Goal: Task Accomplishment & Management: Complete application form

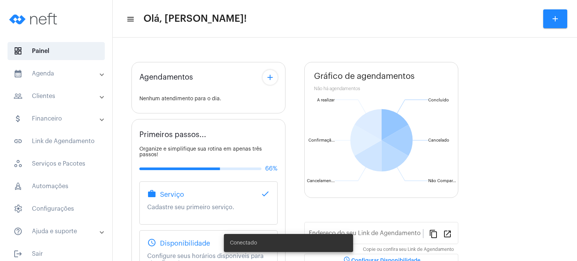
type input "[URL][DOMAIN_NAME]"
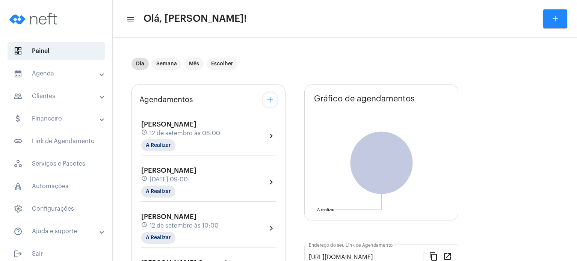
click at [160, 127] on span "[PERSON_NAME]" at bounding box center [168, 124] width 55 height 7
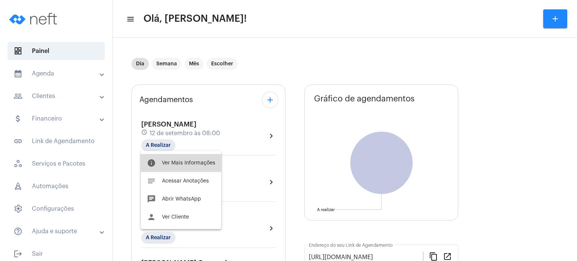
click at [166, 166] on button "info Ver Mais Informações" at bounding box center [181, 163] width 80 height 18
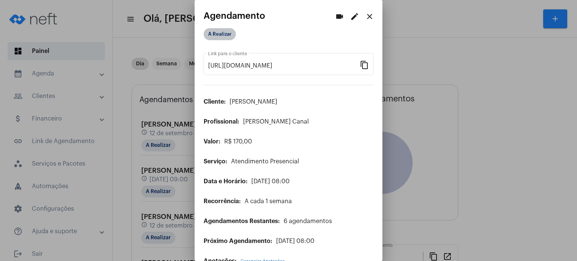
click at [227, 38] on mat-chip "A Realizar" at bounding box center [220, 34] width 32 height 12
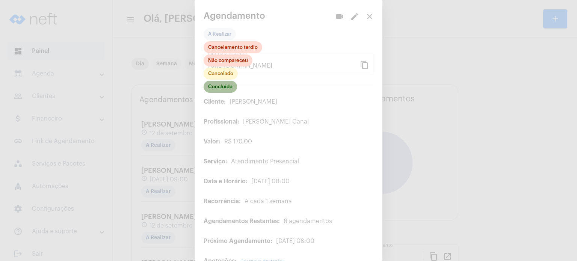
click at [224, 88] on mat-chip "Concluído" at bounding box center [220, 87] width 33 height 12
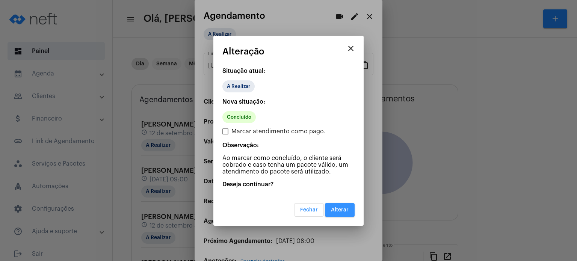
click at [346, 214] on button "Alterar" at bounding box center [340, 210] width 30 height 14
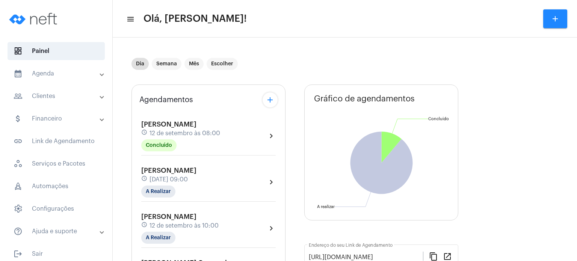
click at [159, 132] on span "12 de setembro às 08:00" at bounding box center [185, 133] width 71 height 7
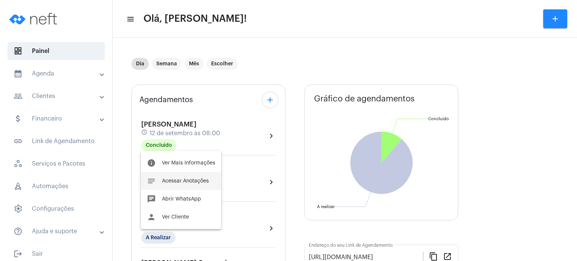
click at [164, 180] on span "Acessar Anotações" at bounding box center [185, 180] width 47 height 5
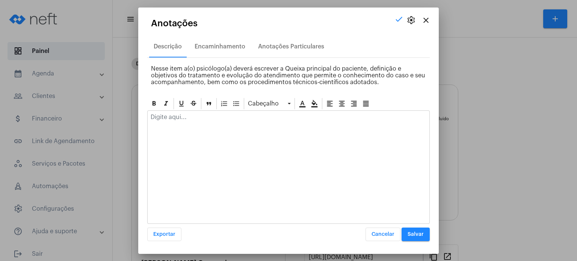
click at [184, 120] on p at bounding box center [289, 117] width 276 height 7
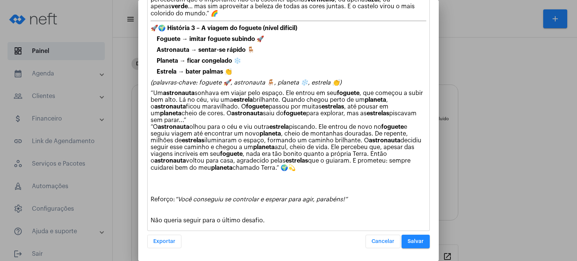
scroll to position [364, 0]
click at [414, 248] on div "Cancelar Salvar" at bounding box center [398, 242] width 64 height 14
click at [410, 240] on span "Salvar" at bounding box center [416, 241] width 16 height 5
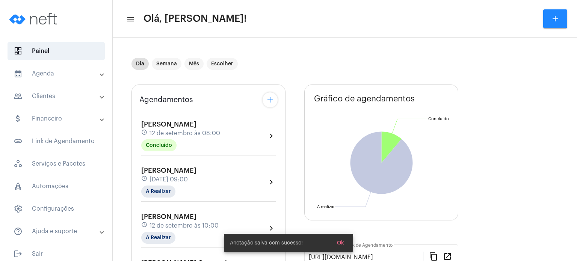
click at [184, 173] on div "Maria Julia Azevedo schedule 12 de setembro às 09:00 A Realizar" at bounding box center [168, 182] width 55 height 31
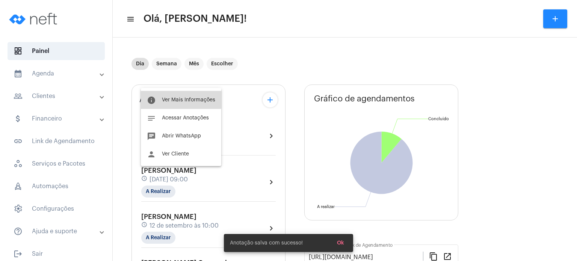
click at [174, 98] on span "Ver Mais Informações" at bounding box center [188, 99] width 53 height 5
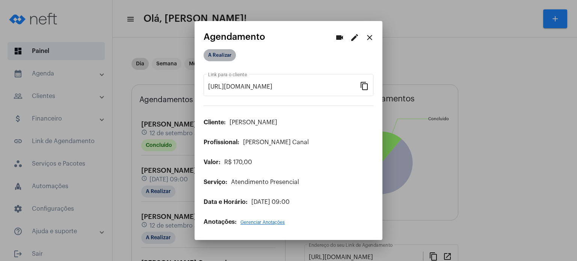
click at [217, 59] on mat-chip "A Realizar" at bounding box center [220, 55] width 32 height 12
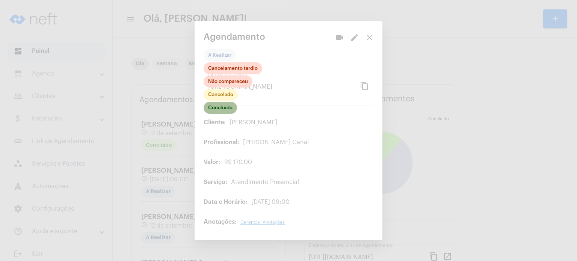
click at [231, 110] on mat-chip "Concluído" at bounding box center [220, 108] width 33 height 12
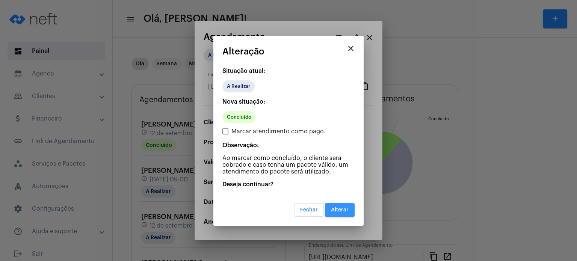
click at [337, 207] on span "Alterar" at bounding box center [340, 209] width 18 height 5
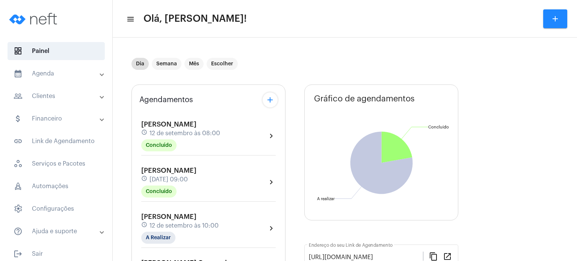
click at [373, 50] on div "Dia Semana Mês Escolher" at bounding box center [294, 64] width 325 height 38
click at [170, 170] on span "[PERSON_NAME]" at bounding box center [168, 170] width 55 height 7
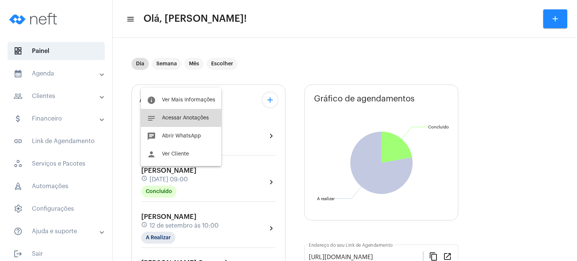
click at [186, 122] on button "notes Acessar Anotações" at bounding box center [181, 118] width 80 height 18
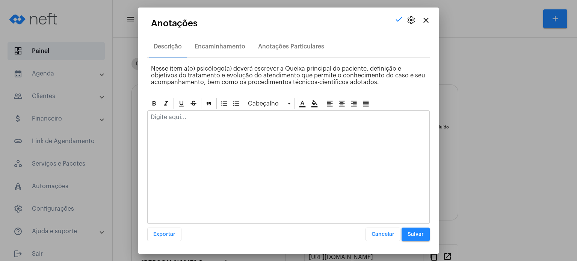
click at [184, 116] on p at bounding box center [289, 117] width 276 height 7
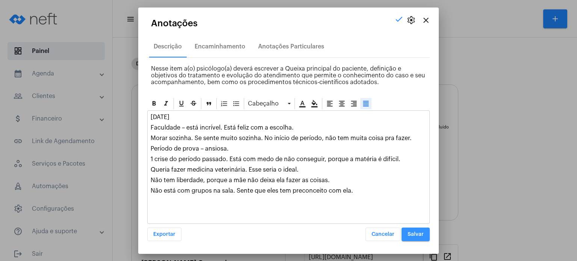
click at [414, 236] on span "Salvar" at bounding box center [416, 234] width 16 height 5
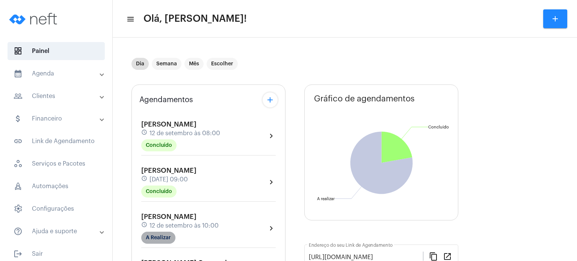
click at [158, 236] on mat-chip "A Realizar" at bounding box center [158, 238] width 34 height 12
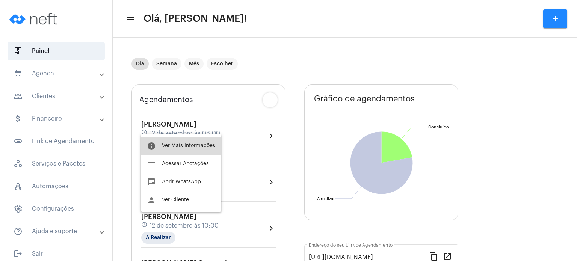
click at [188, 144] on span "Ver Mais Informações" at bounding box center [188, 145] width 53 height 5
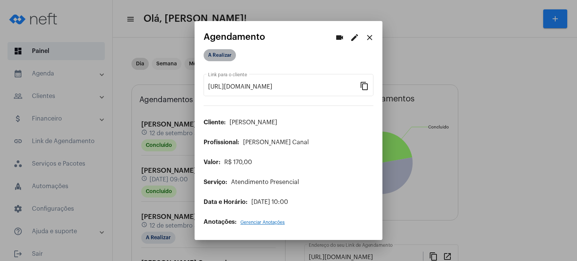
click at [226, 56] on mat-chip "A Realizar" at bounding box center [220, 55] width 32 height 12
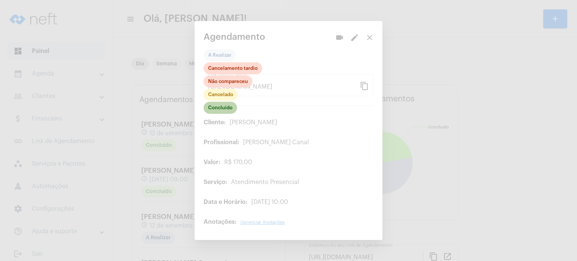
click at [231, 104] on mat-chip "Concluído" at bounding box center [220, 108] width 33 height 12
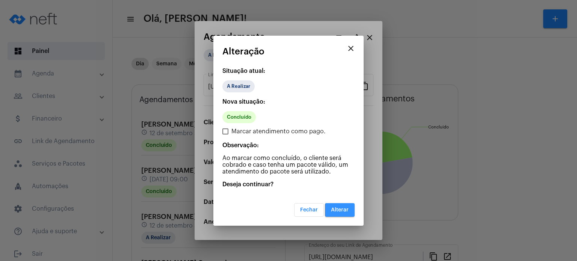
click at [337, 209] on span "Alterar" at bounding box center [340, 209] width 18 height 5
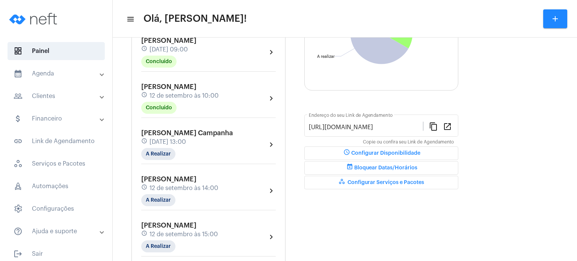
scroll to position [135, 0]
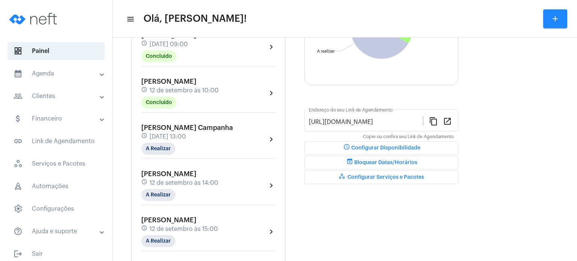
click at [190, 91] on span "12 de setembro às 10:00" at bounding box center [184, 90] width 69 height 7
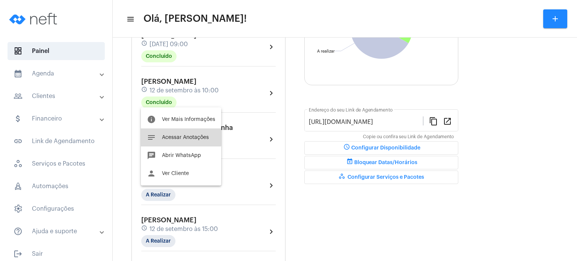
click at [179, 136] on span "Acessar Anotações" at bounding box center [185, 137] width 47 height 5
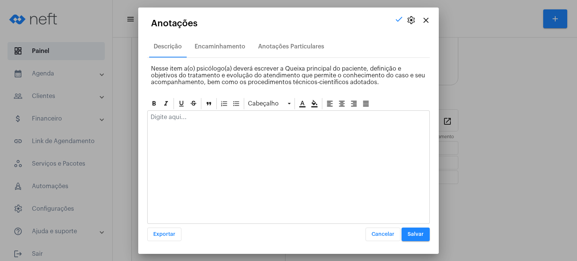
click at [181, 120] on div at bounding box center [289, 119] width 282 height 17
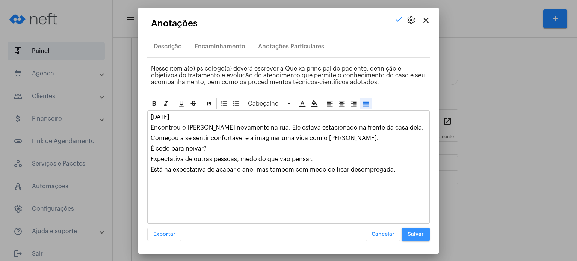
click at [415, 228] on button "Salvar" at bounding box center [416, 235] width 28 height 14
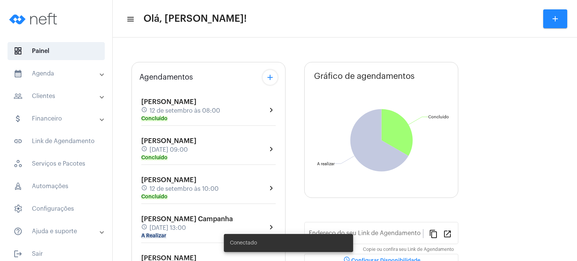
type input "[URL][DOMAIN_NAME]"
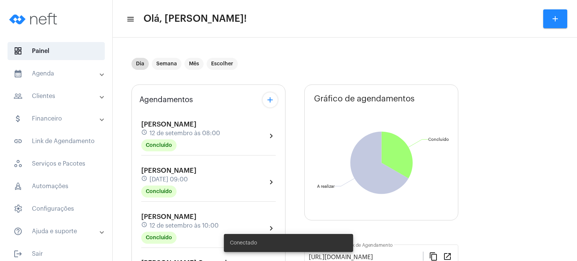
click at [46, 76] on mat-panel-title "calendar_month_outlined Agenda" at bounding box center [57, 73] width 87 height 9
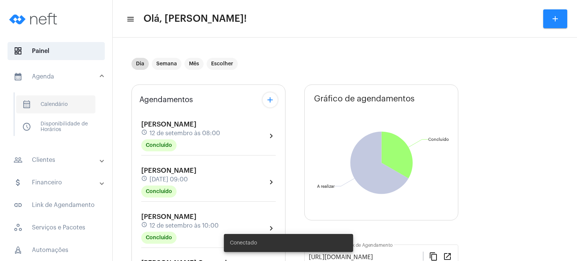
click at [45, 99] on span "calendar_month_outlined Calendário" at bounding box center [55, 104] width 79 height 18
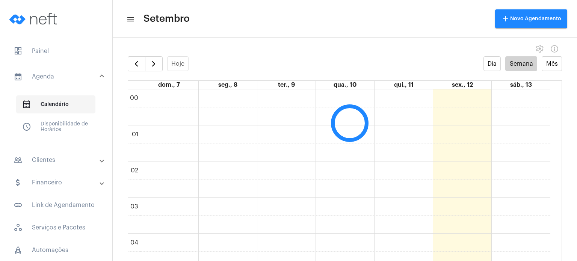
scroll to position [216, 0]
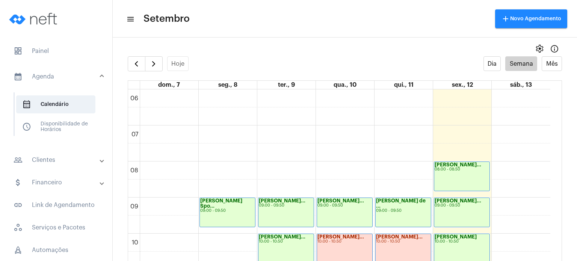
click at [115, 102] on full-calendar "Hoje Dia Semana Mês dom., 7 seg., 8 ter., 9 qua., 10 qui., 11 sex., 12 sáb., 13…" at bounding box center [345, 166] width 464 height 220
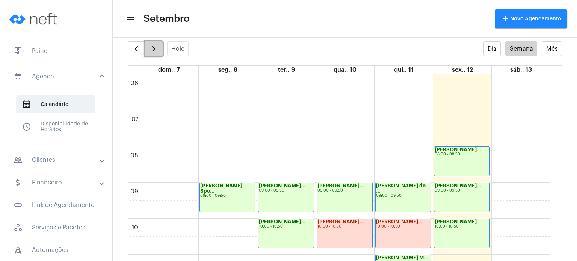
click at [153, 50] on span "button" at bounding box center [153, 48] width 9 height 9
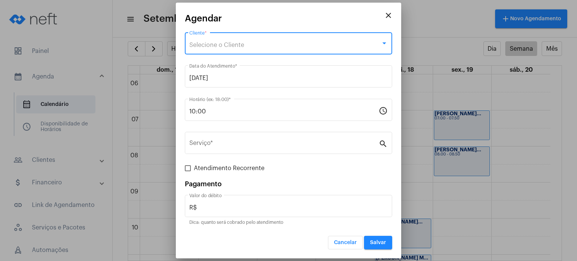
click at [275, 48] on div "Selecione o Cliente" at bounding box center [285, 45] width 192 height 7
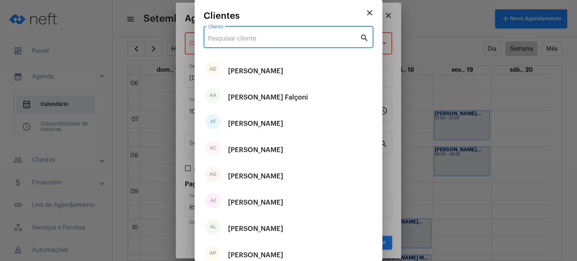
click at [274, 38] on input "Cliente" at bounding box center [284, 38] width 152 height 7
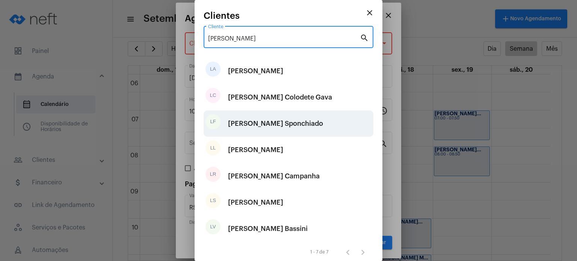
type input "[PERSON_NAME]"
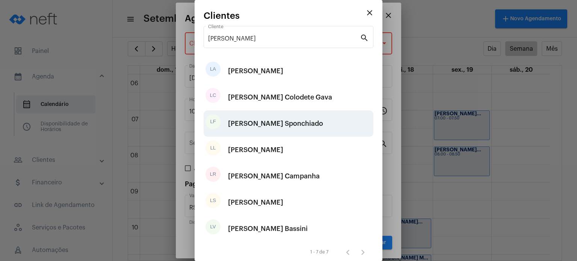
click at [260, 120] on div "[PERSON_NAME] Sponchiado" at bounding box center [275, 123] width 95 height 23
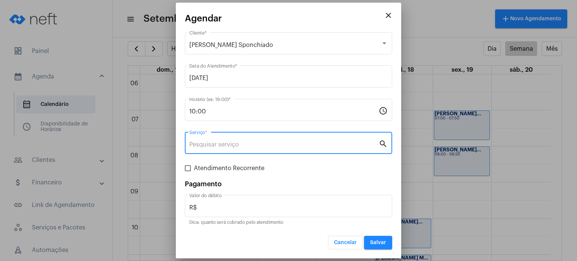
click at [243, 142] on input "Serviço *" at bounding box center [283, 144] width 189 height 7
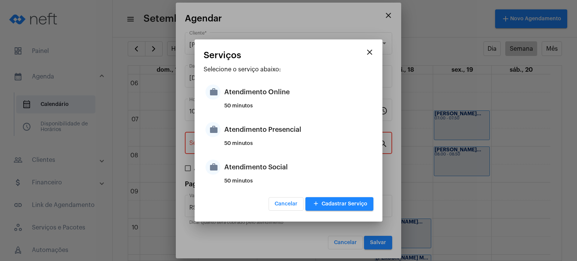
click at [243, 142] on div "50 minutos" at bounding box center [297, 146] width 147 height 11
type input "Atendimento Presencial"
type input "R$ 170"
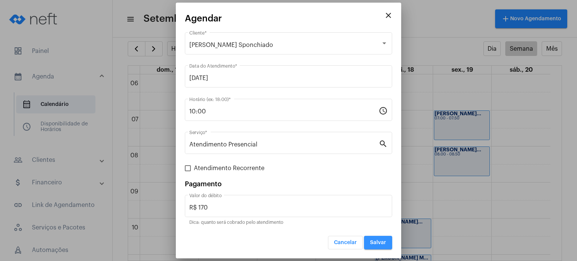
click at [375, 243] on span "Salvar" at bounding box center [378, 242] width 16 height 5
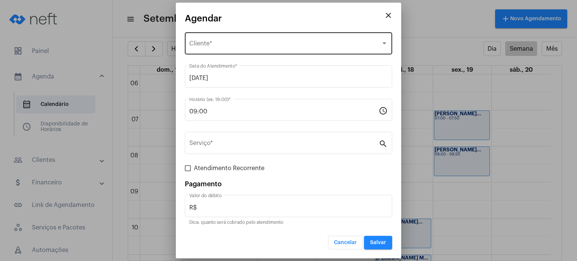
click at [257, 37] on div "Selecione o Cliente Cliente *" at bounding box center [288, 43] width 198 height 24
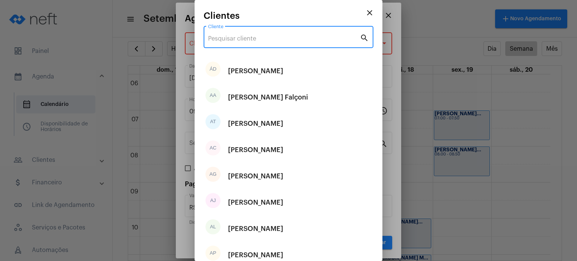
click at [257, 37] on input "Cliente" at bounding box center [284, 38] width 152 height 7
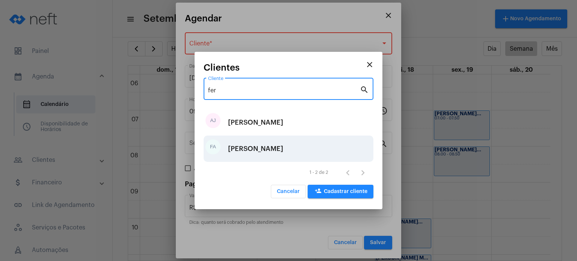
type input "fer"
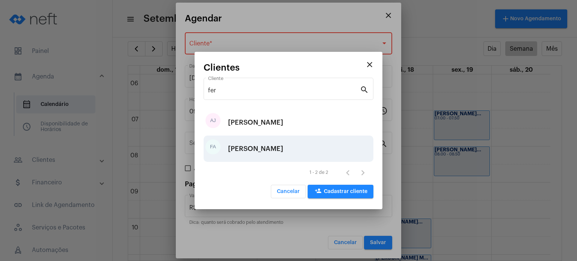
click at [248, 151] on div "[PERSON_NAME]" at bounding box center [255, 149] width 55 height 23
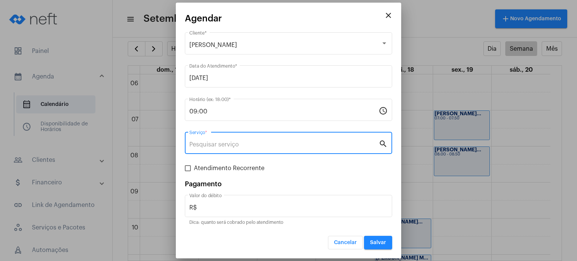
click at [205, 146] on input "Serviço *" at bounding box center [283, 144] width 189 height 7
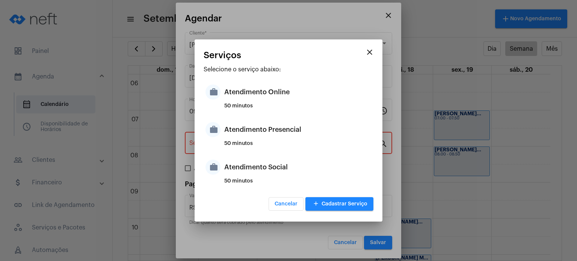
click at [205, 146] on div "work Atendimento Presencial 50 minutos" at bounding box center [289, 135] width 170 height 38
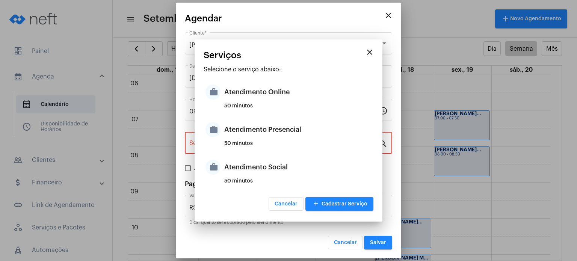
type input "Atendimento Presencial"
type input "R$ 170"
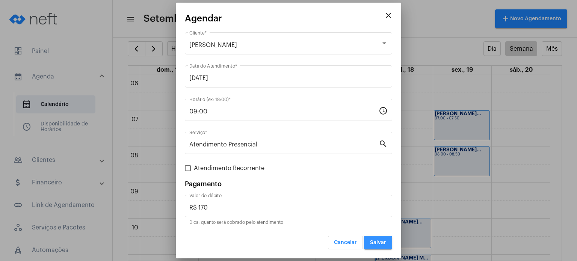
click at [377, 237] on button "Salvar" at bounding box center [378, 243] width 28 height 14
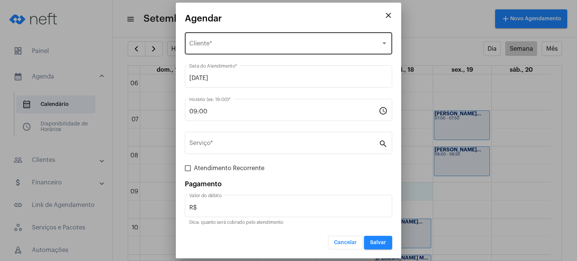
click at [277, 40] on div "Selecione o Cliente Cliente *" at bounding box center [288, 43] width 198 height 24
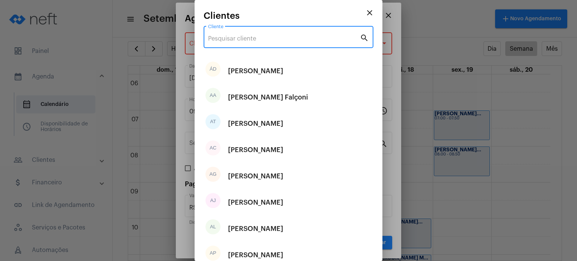
click at [277, 40] on input "Cliente" at bounding box center [284, 38] width 152 height 7
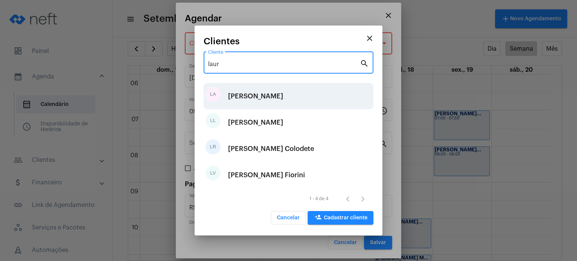
type input "laur"
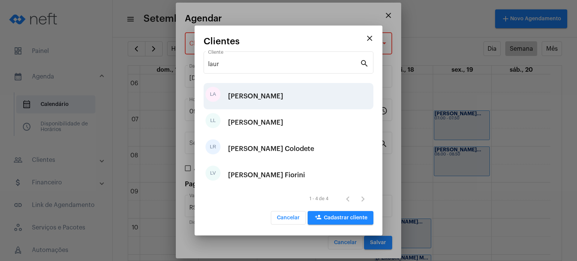
click at [277, 95] on div "[PERSON_NAME]" at bounding box center [255, 96] width 55 height 23
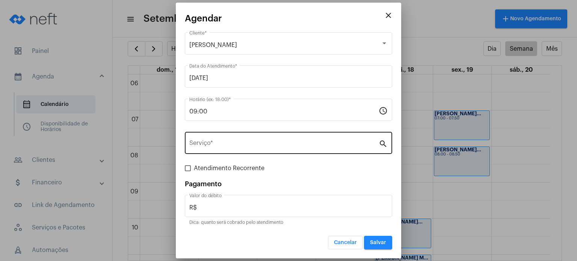
click at [237, 151] on div "Serviço *" at bounding box center [283, 142] width 189 height 24
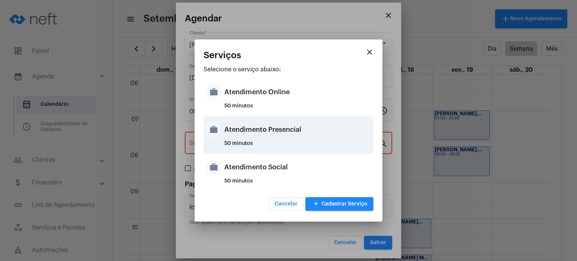
click at [233, 139] on div "Atendimento Presencial" at bounding box center [297, 129] width 147 height 23
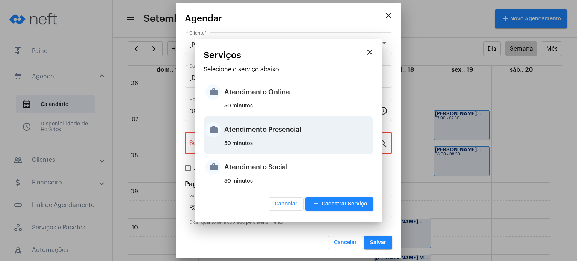
type input "Atendimento Presencial"
type input "R$ 170"
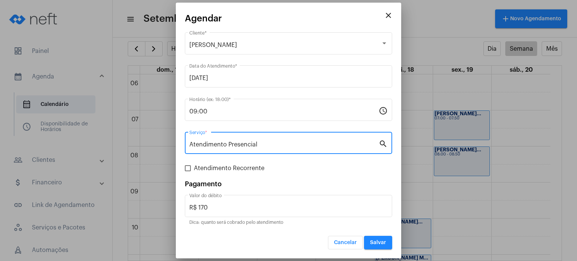
click at [216, 169] on span "Atendimento Recorrente" at bounding box center [229, 168] width 71 height 9
click at [188, 171] on input "Atendimento Recorrente" at bounding box center [188, 171] width 0 height 0
checkbox input "true"
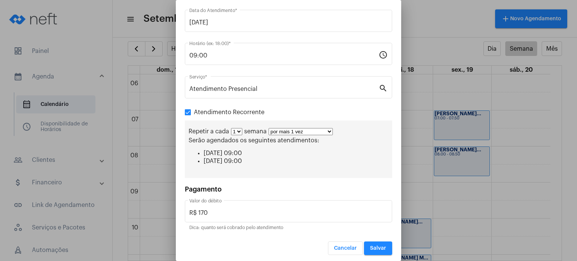
scroll to position [55, 0]
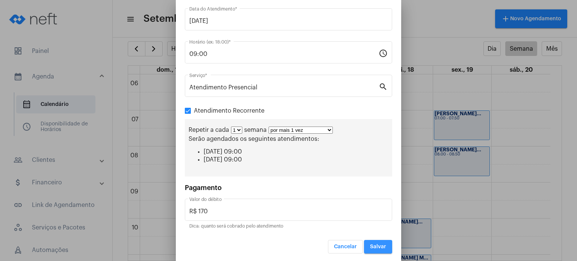
click at [378, 244] on span "Salvar" at bounding box center [378, 246] width 16 height 5
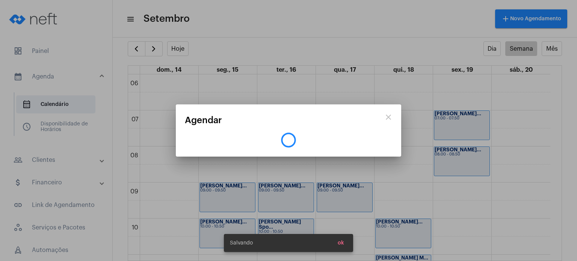
scroll to position [0, 0]
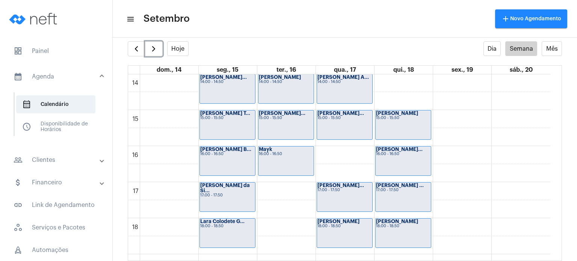
scroll to position [504, 0]
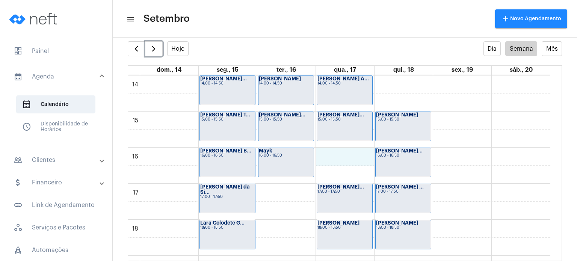
click at [346, 160] on div "00 01 02 03 04 05 06 07 08 09 10 11 12 13 14 15 16 17 18 19 20 21 22 23 [PERSON…" at bounding box center [339, 4] width 422 height 866
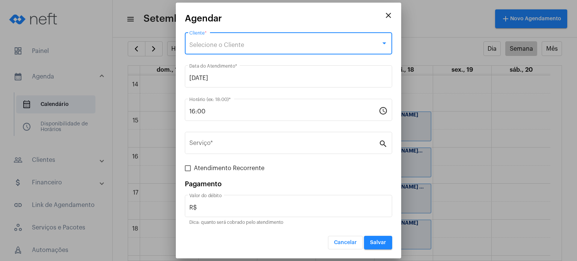
click at [274, 44] on div "Selecione o Cliente" at bounding box center [285, 45] width 192 height 7
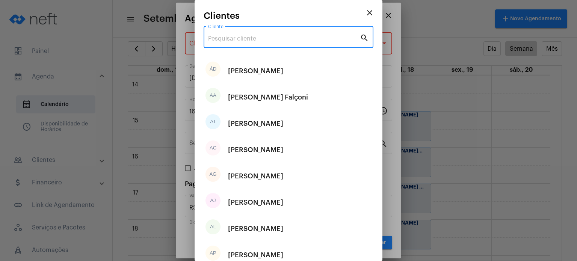
click at [273, 39] on input "Cliente" at bounding box center [284, 38] width 152 height 7
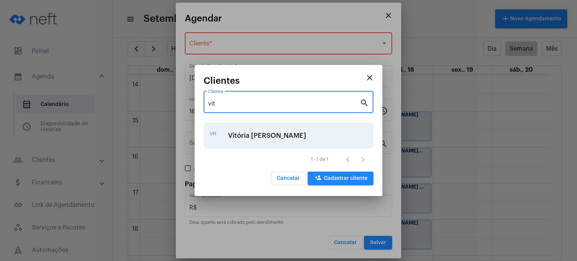
type input "vit"
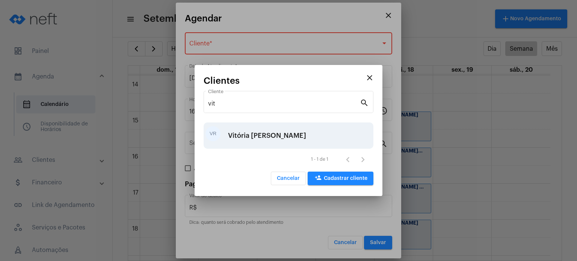
click at [269, 138] on div "Vitória [PERSON_NAME]" at bounding box center [267, 135] width 78 height 23
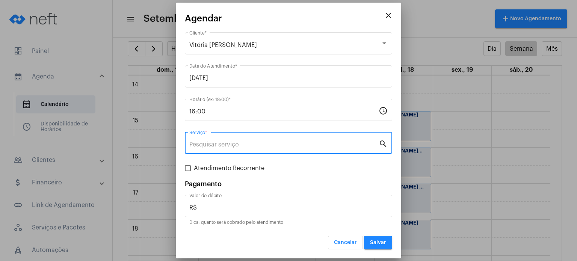
click at [260, 143] on input "Serviço *" at bounding box center [283, 144] width 189 height 7
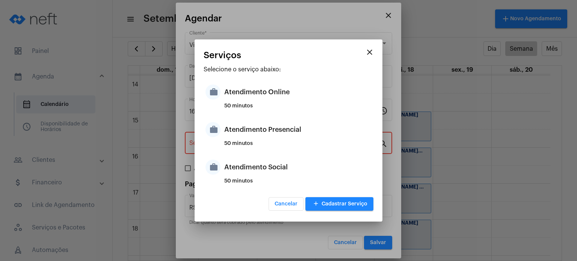
click at [260, 143] on div "50 minutos" at bounding box center [297, 146] width 147 height 11
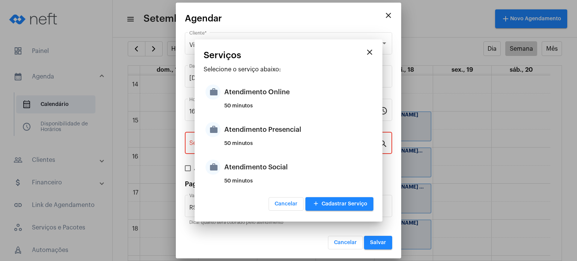
type input "Atendimento Presencial"
type input "R$ 170"
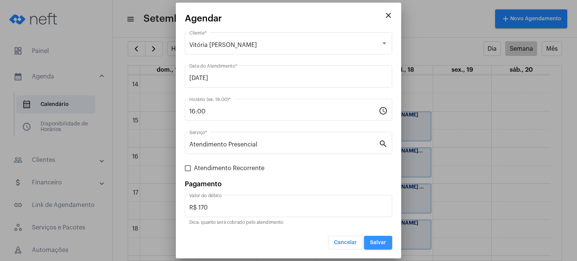
click at [378, 242] on span "Salvar" at bounding box center [378, 242] width 16 height 5
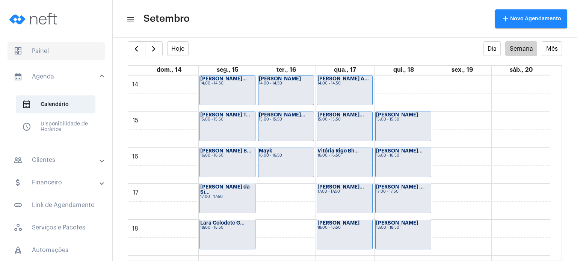
click at [59, 48] on span "dashboard Painel" at bounding box center [56, 51] width 97 height 18
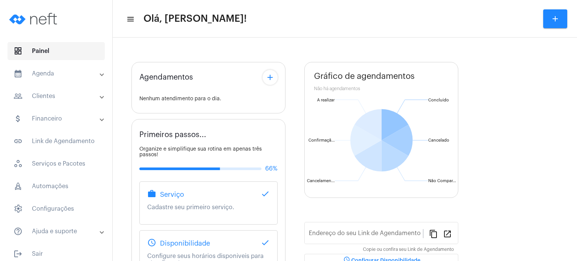
type input "[URL][DOMAIN_NAME]"
